Goal: Task Accomplishment & Management: Use online tool/utility

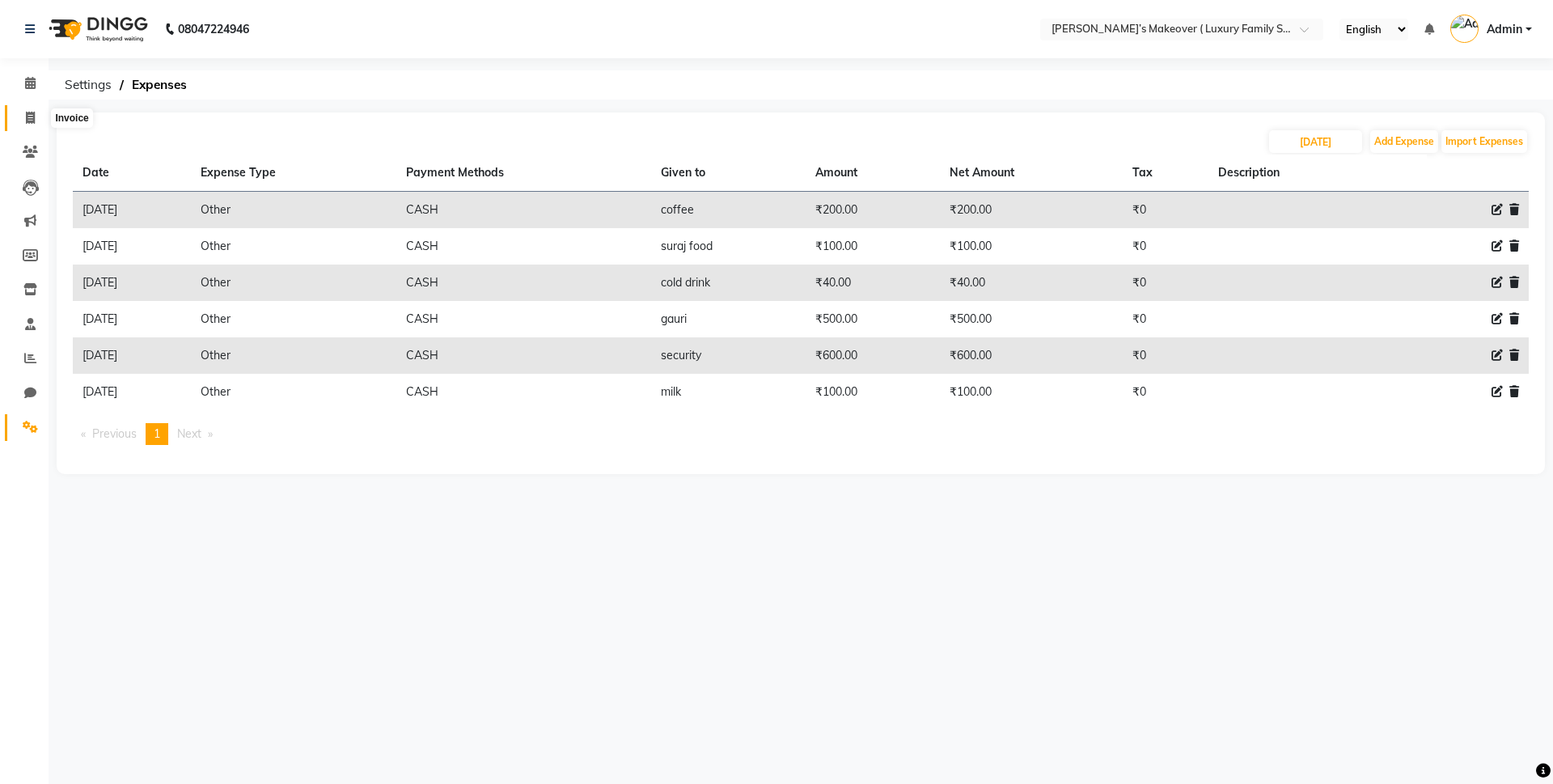
click at [37, 111] on span at bounding box center [30, 119] width 28 height 19
select select "service"
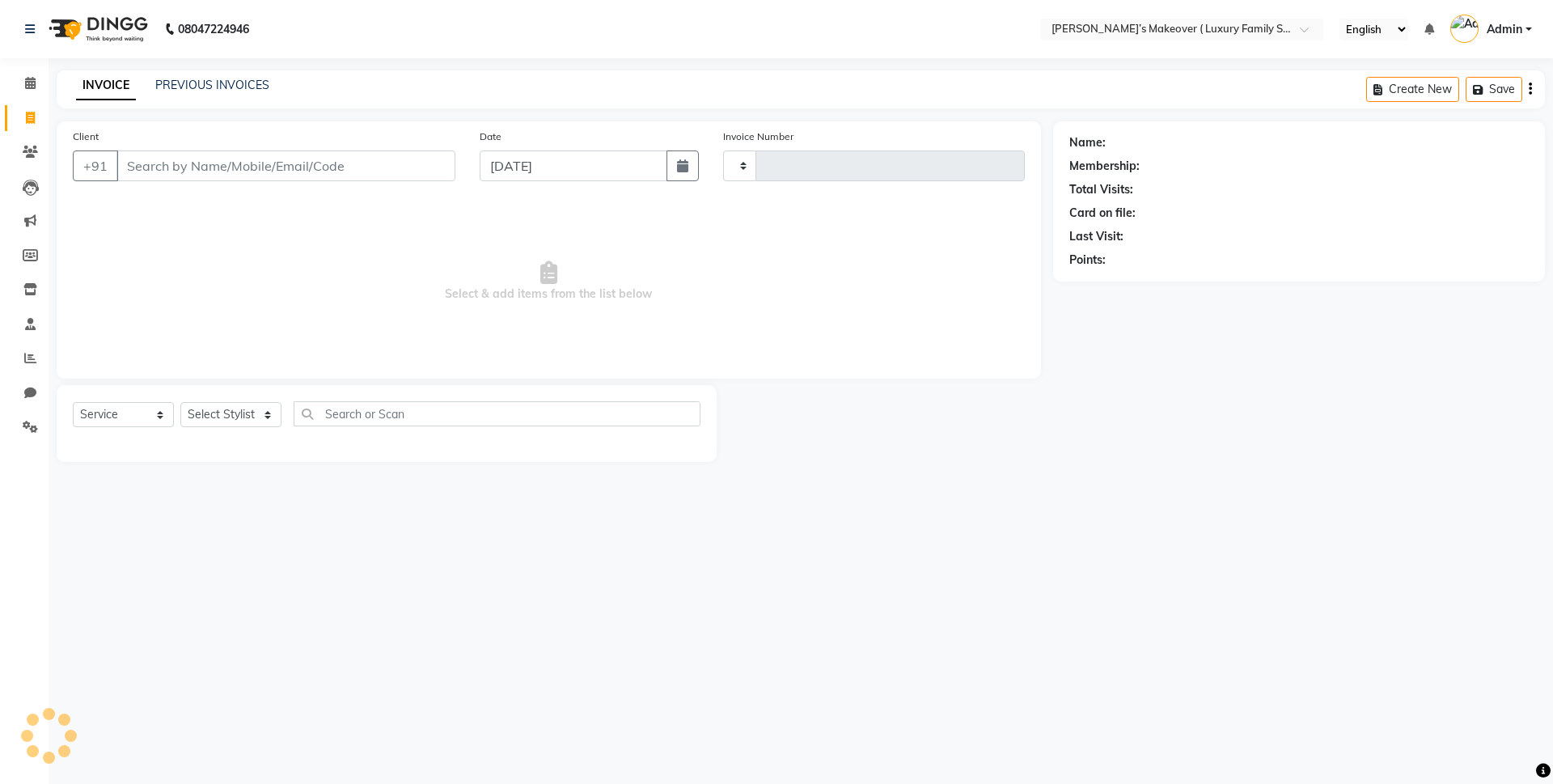
type input "4142"
select select "7777"
click at [210, 91] on link "PREVIOUS INVOICES" at bounding box center [212, 84] width 114 height 15
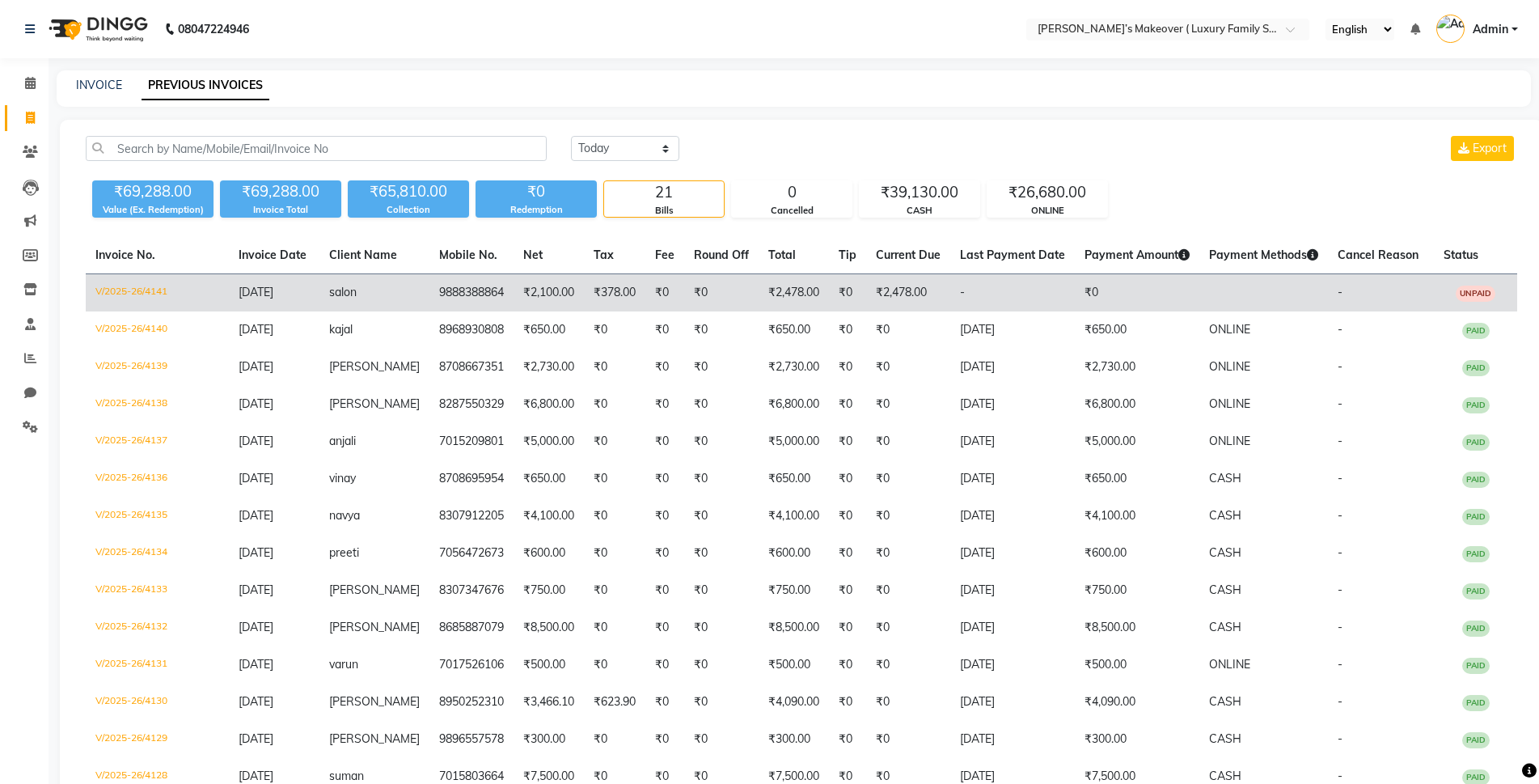
click at [1468, 289] on span "UNPAID" at bounding box center [1475, 293] width 40 height 16
